Goal: Complete application form: Complete application form

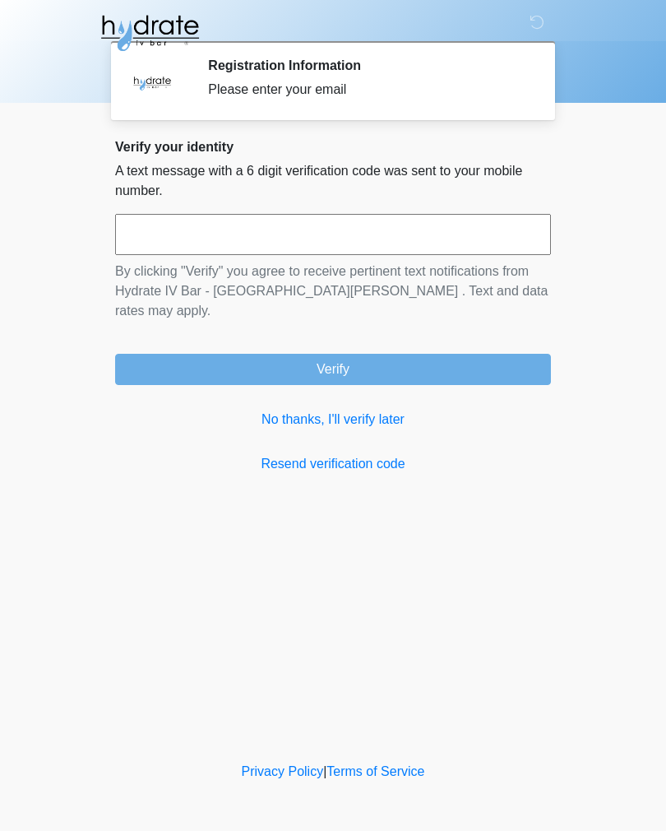
click at [470, 254] on input "text" at bounding box center [333, 234] width 436 height 41
type input "******"
click at [505, 354] on button "Verify" at bounding box center [333, 369] width 436 height 31
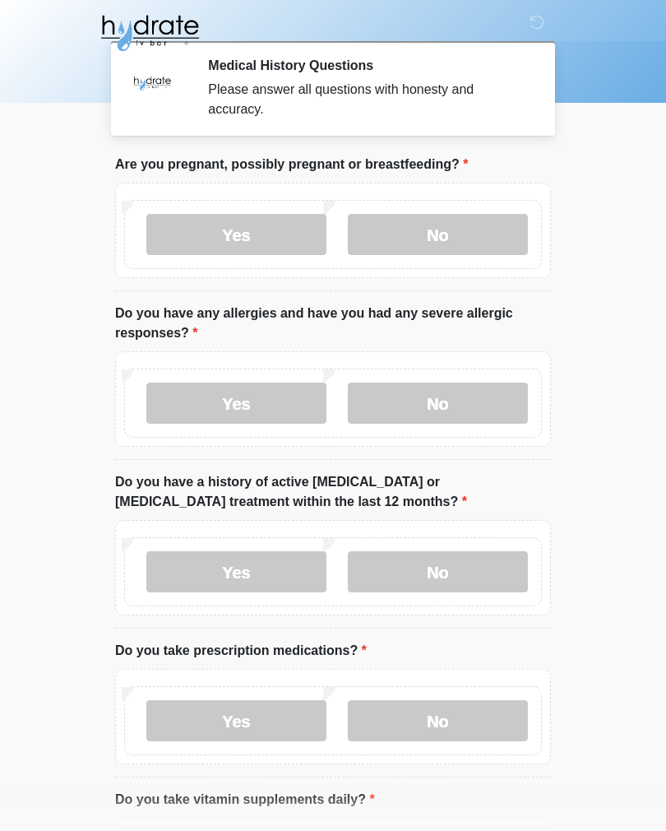
click at [512, 241] on label "No" at bounding box center [438, 234] width 180 height 41
click at [476, 420] on label "No" at bounding box center [438, 403] width 180 height 41
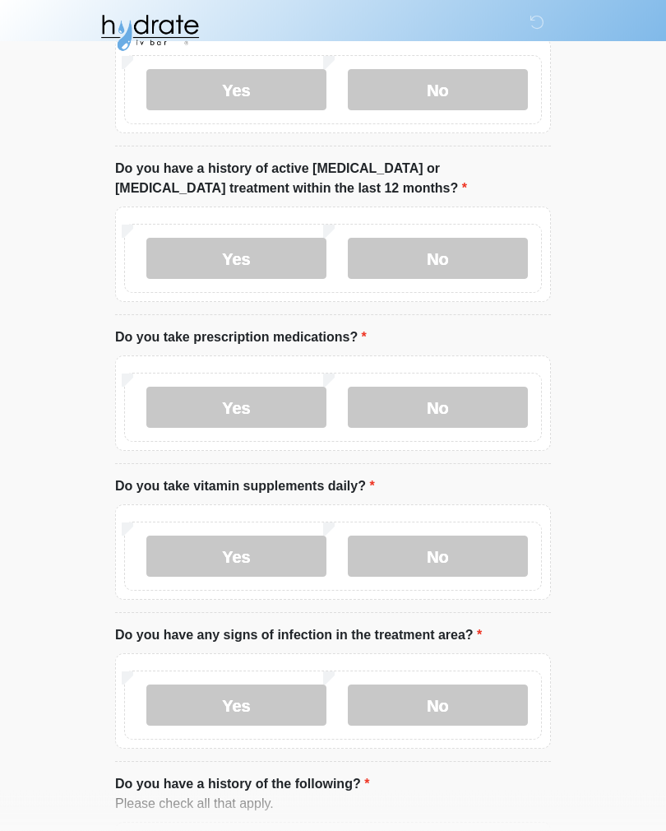
scroll to position [312, 0]
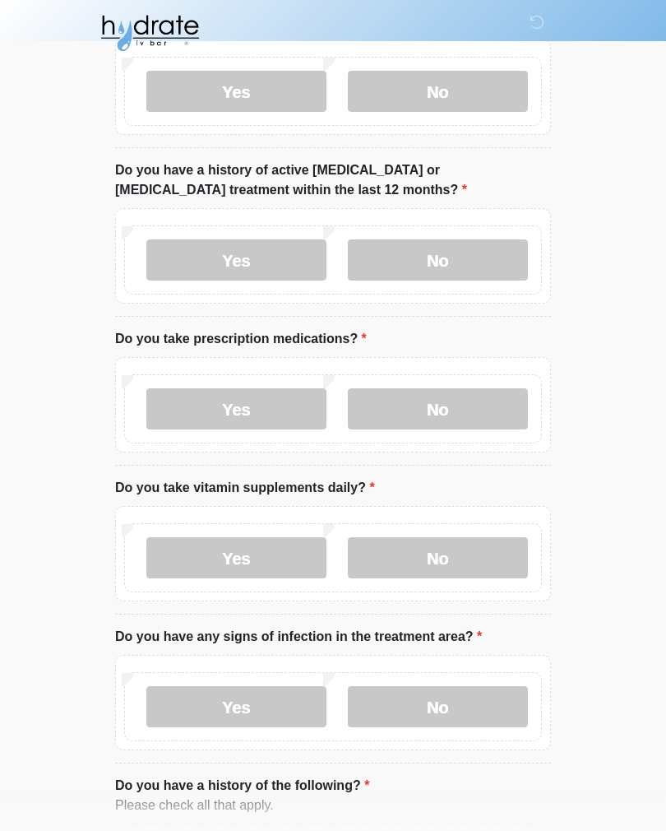
click at [476, 289] on div "Yes No" at bounding box center [333, 259] width 418 height 69
click at [489, 277] on label "No" at bounding box center [438, 259] width 180 height 41
click at [468, 428] on label "No" at bounding box center [438, 408] width 180 height 41
click at [272, 567] on label "Yes" at bounding box center [236, 557] width 180 height 41
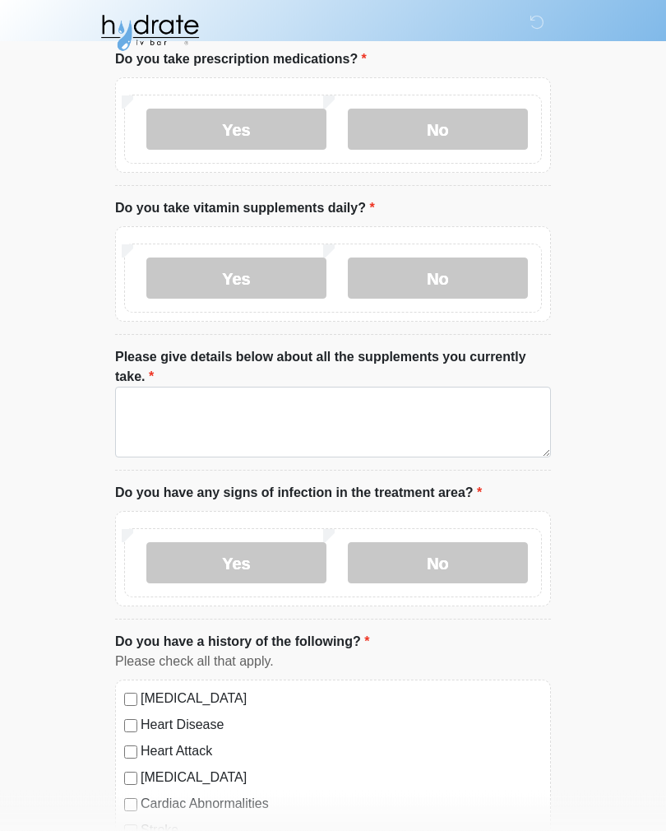
scroll to position [591, 0]
click at [471, 276] on label "No" at bounding box center [438, 277] width 180 height 41
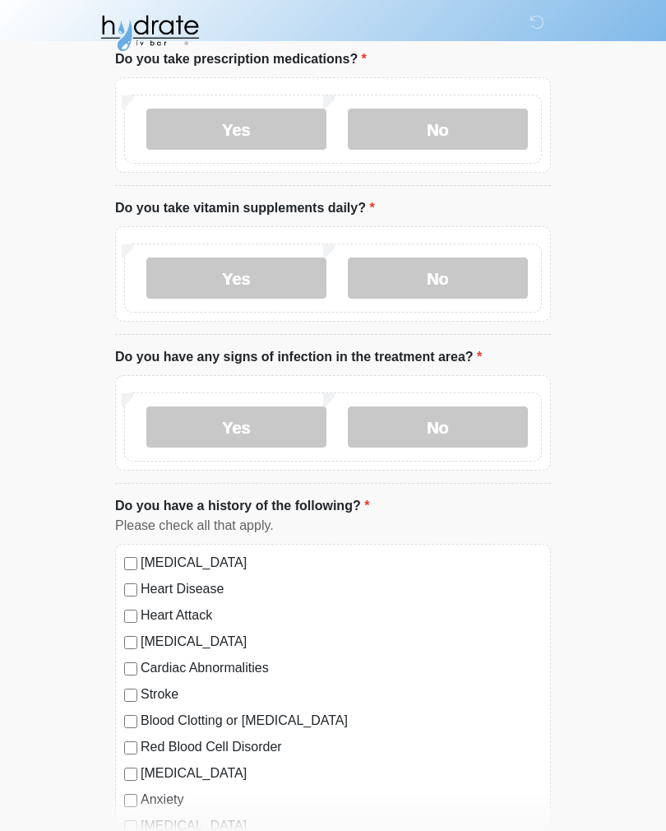
click at [498, 410] on label "No" at bounding box center [438, 426] width 180 height 41
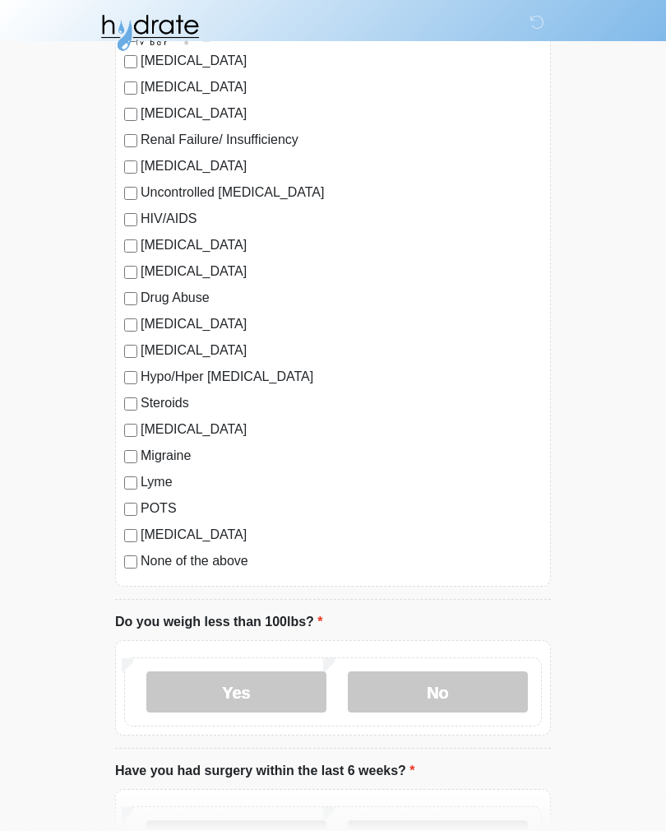
scroll to position [1607, 0]
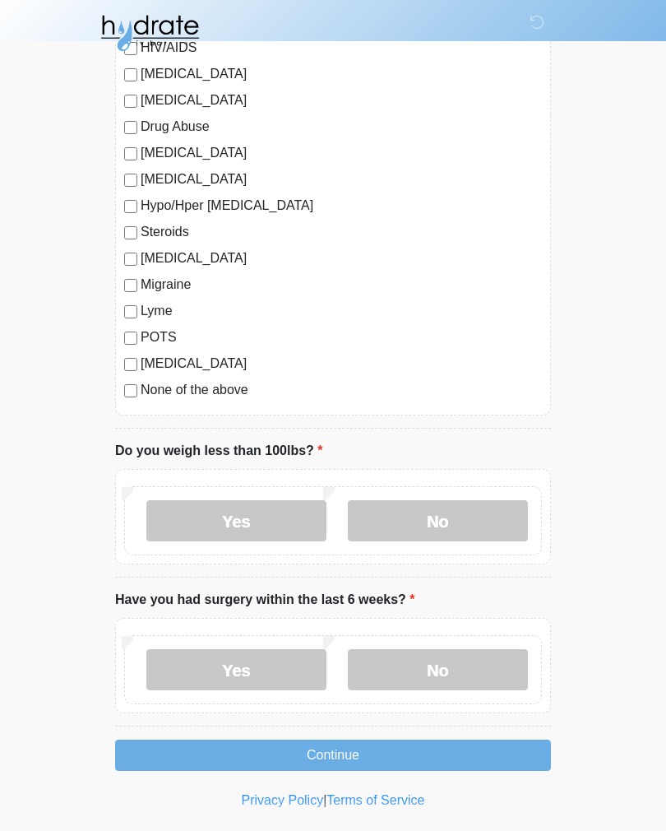
click at [475, 528] on label "No" at bounding box center [438, 520] width 180 height 41
click at [494, 672] on label "No" at bounding box center [438, 669] width 180 height 41
click at [475, 750] on button "Continue" at bounding box center [333, 755] width 436 height 31
click at [471, 755] on button "Continue" at bounding box center [333, 755] width 436 height 31
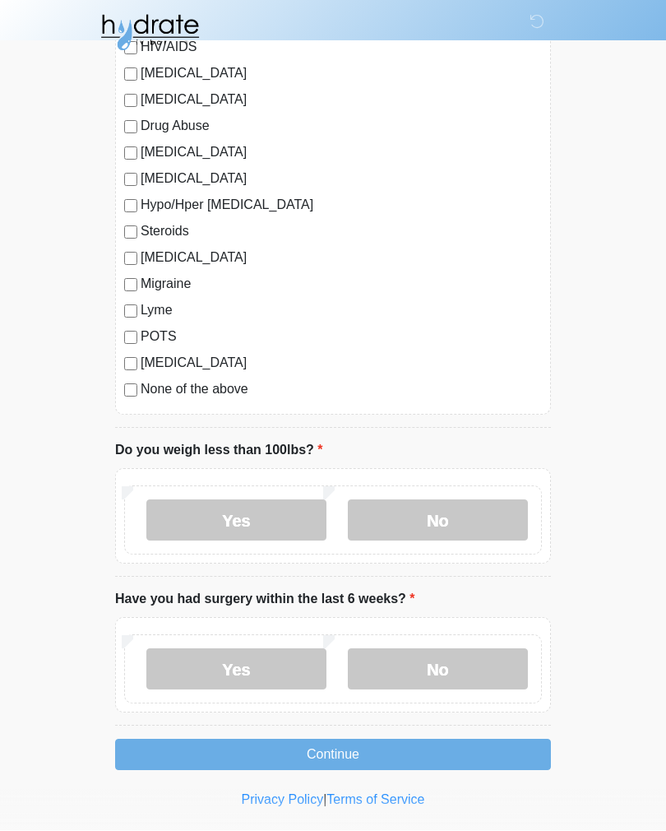
click at [472, 751] on button "Continue" at bounding box center [333, 755] width 436 height 31
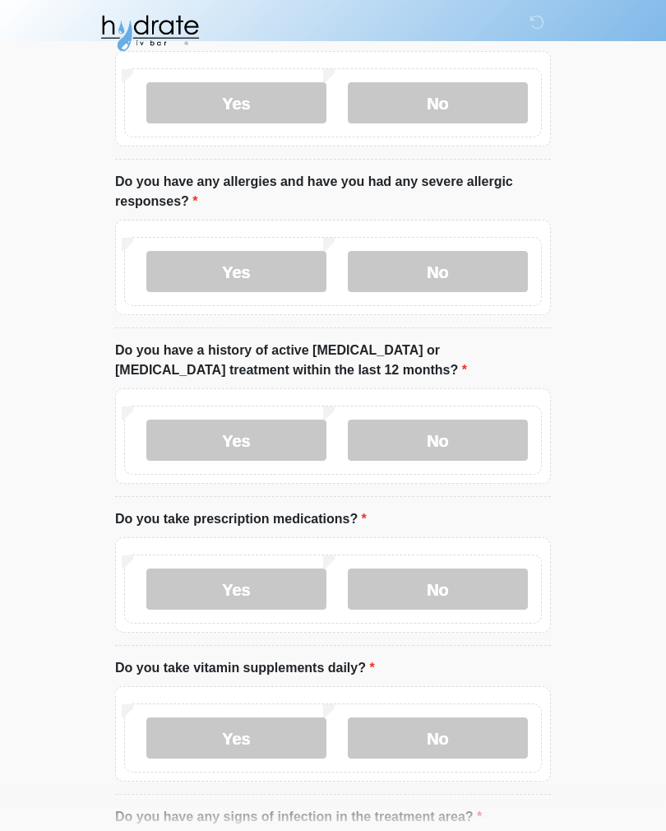
click at [547, 380] on label "Do you have a history of active [MEDICAL_DATA] or [MEDICAL_DATA] treatment with…" at bounding box center [333, 360] width 436 height 39
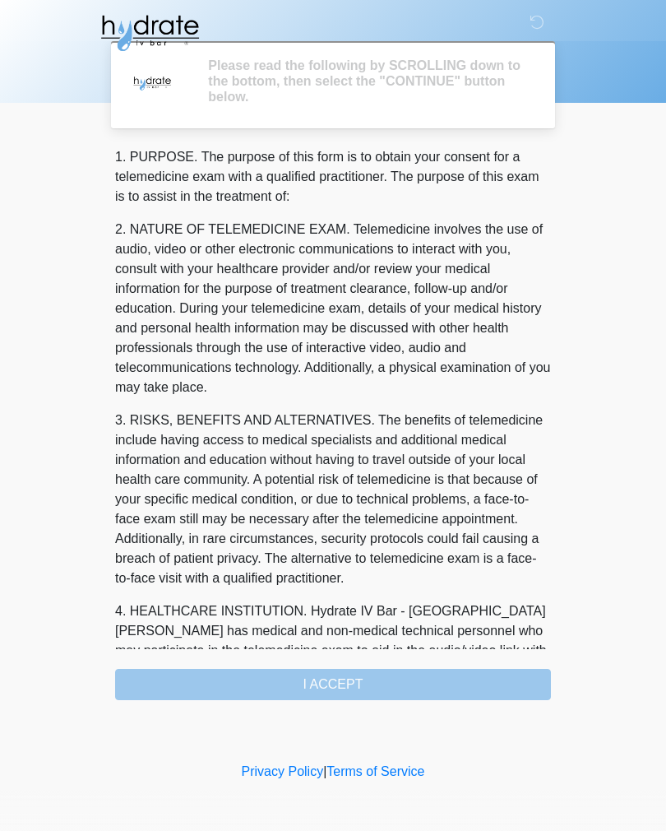
scroll to position [0, 0]
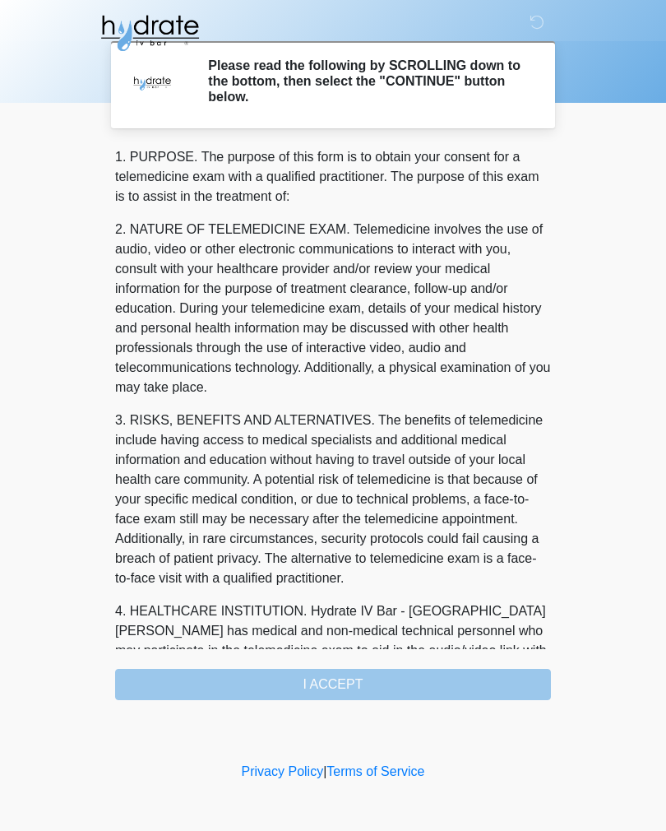
click at [397, 678] on div "1. PURPOSE. The purpose of this form is to obtain your consent for a telemedici…" at bounding box center [333, 423] width 436 height 553
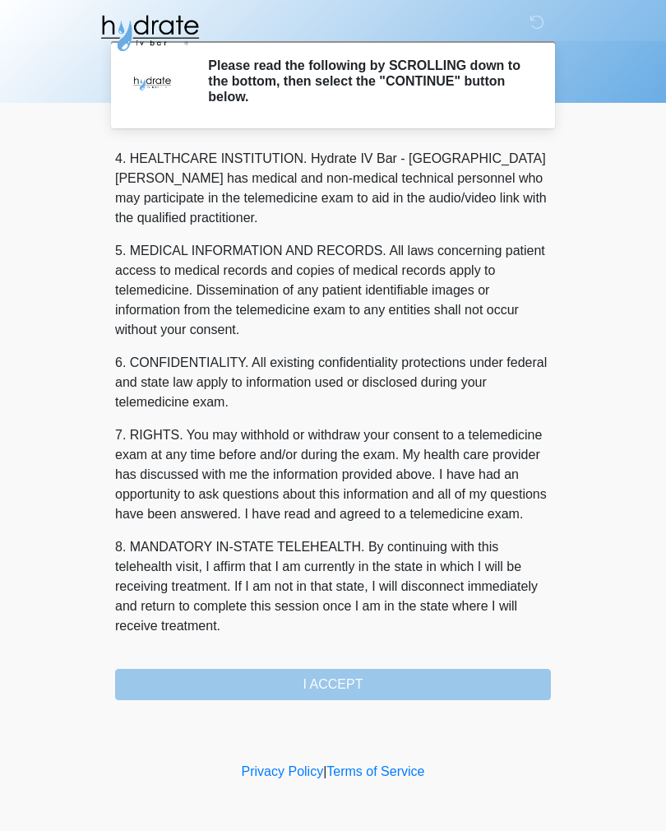
scroll to position [472, 0]
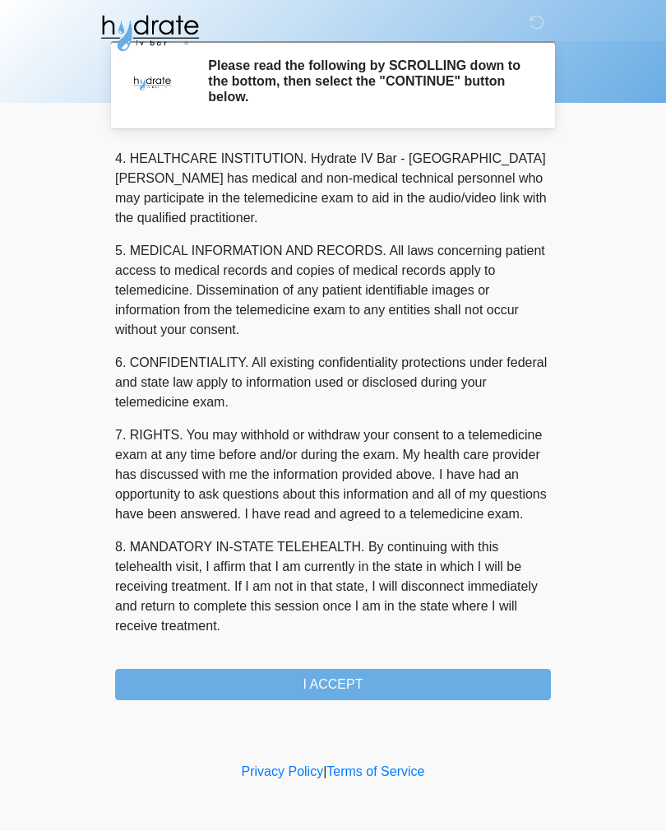
click at [420, 683] on button "I ACCEPT" at bounding box center [333, 684] width 436 height 31
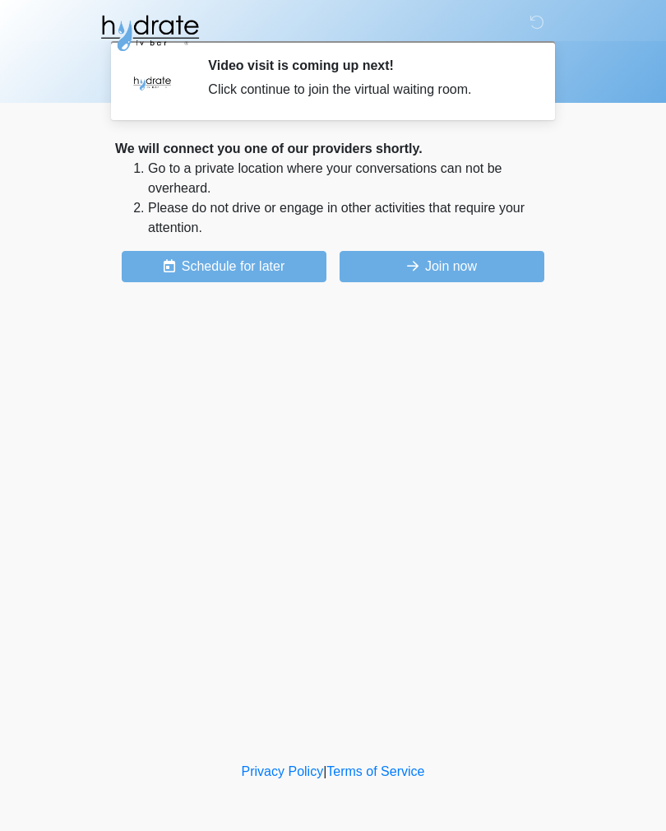
click at [457, 267] on button "Join now" at bounding box center [442, 266] width 205 height 31
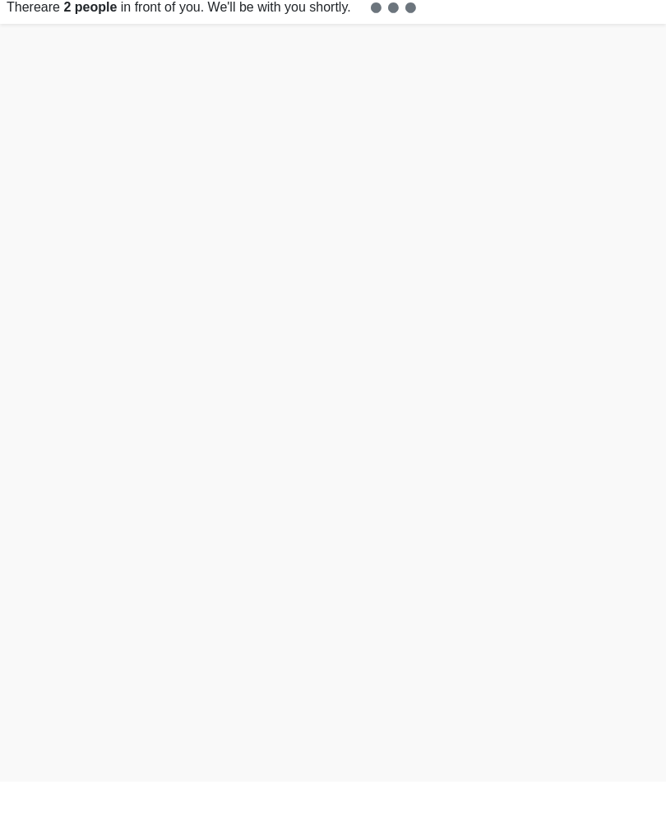
scroll to position [5, 0]
